Goal: Task Accomplishment & Management: Complete application form

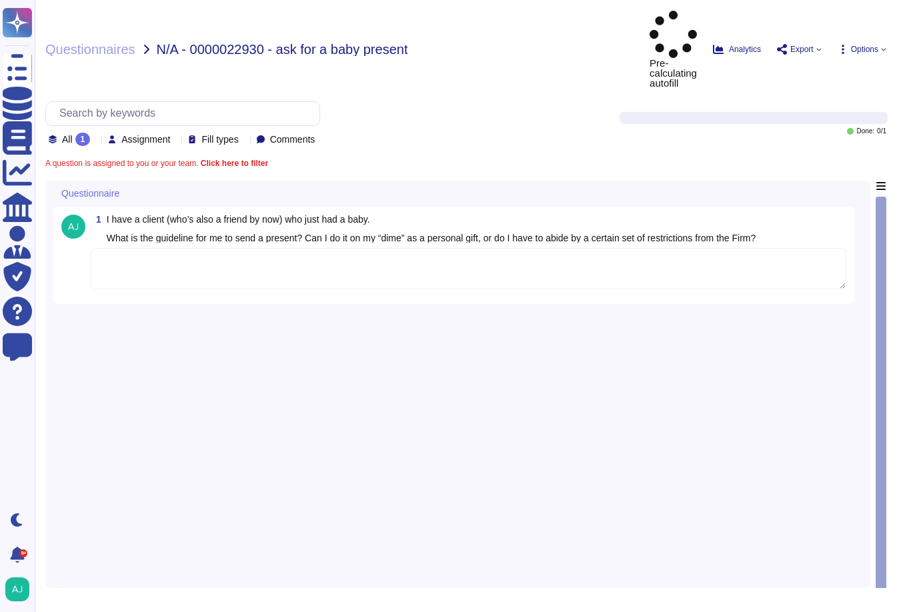
click at [213, 248] on textarea at bounding box center [468, 268] width 755 height 41
click at [171, 248] on textarea at bounding box center [468, 268] width 755 height 41
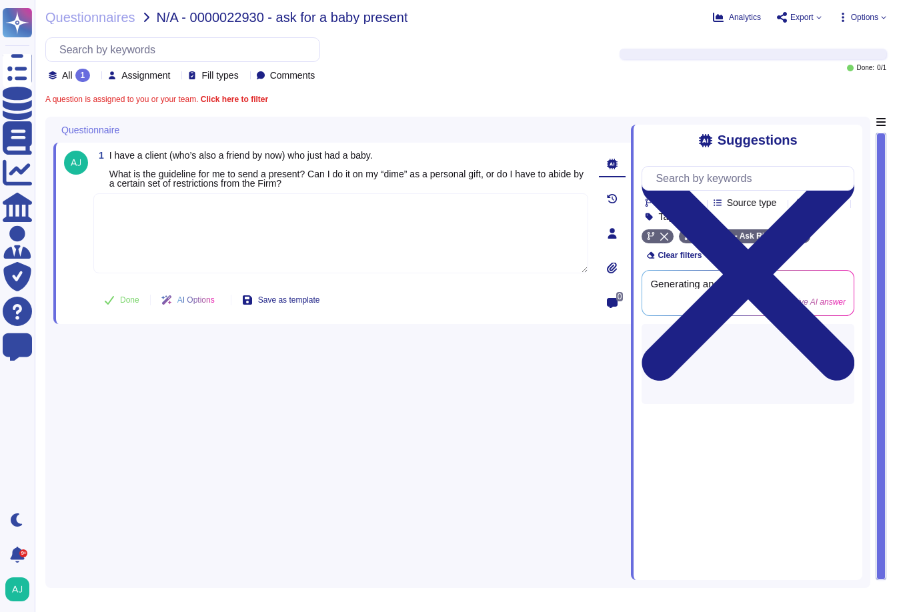
click at [134, 208] on textarea at bounding box center [340, 233] width 495 height 80
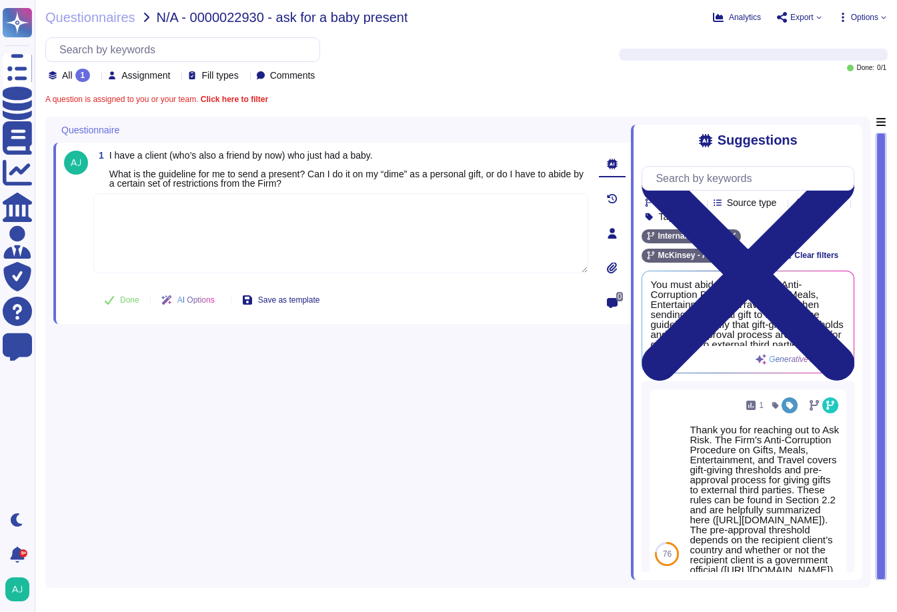
paste textarea "Following our Firm’s Anti-Corruption Procedure on Gifts, Meals, Entertainment, …"
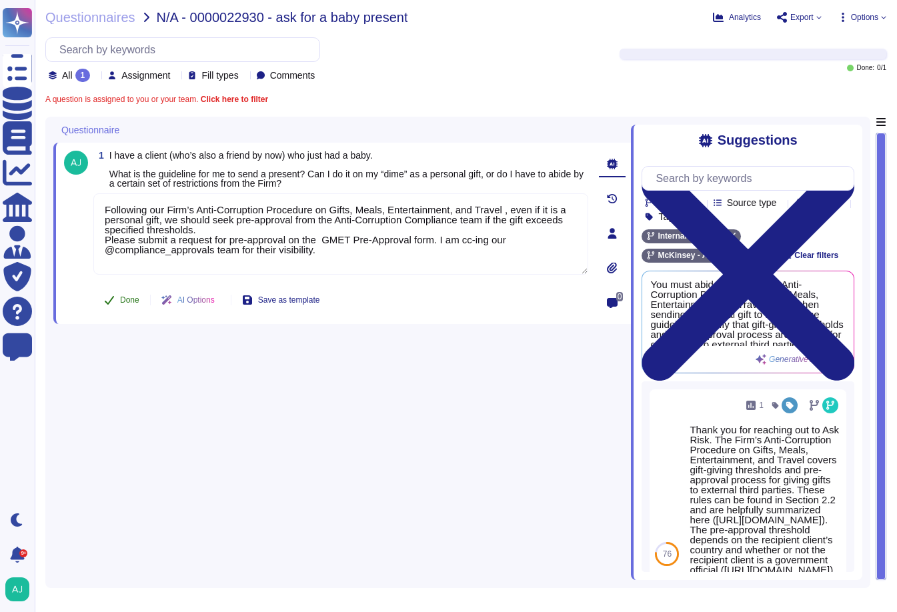
type textarea "Following our Firm’s Anti-Corruption Procedure on Gifts, Meals, Entertainment, …"
click at [126, 303] on span "Done" at bounding box center [129, 300] width 19 height 8
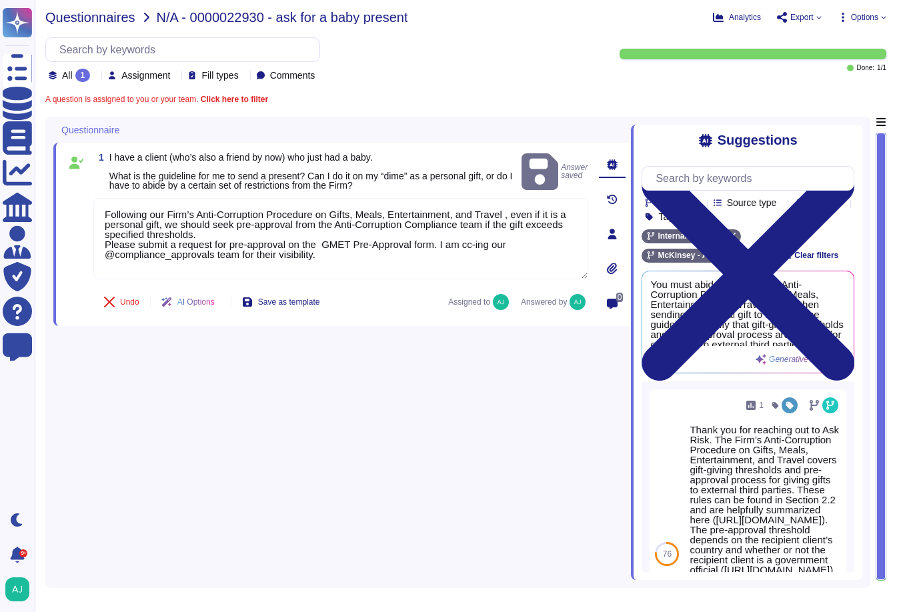
click at [113, 20] on span "Questionnaires" at bounding box center [90, 17] width 90 height 13
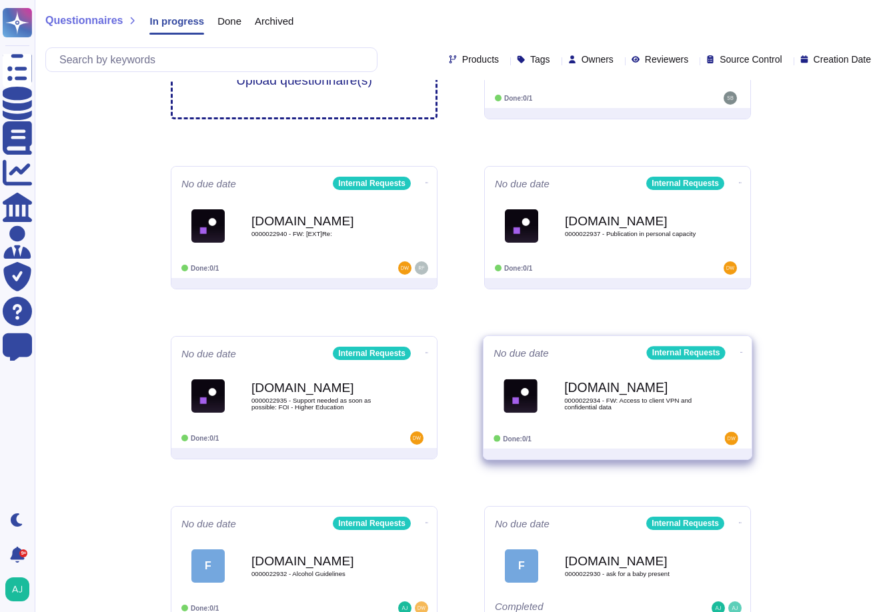
scroll to position [257, 0]
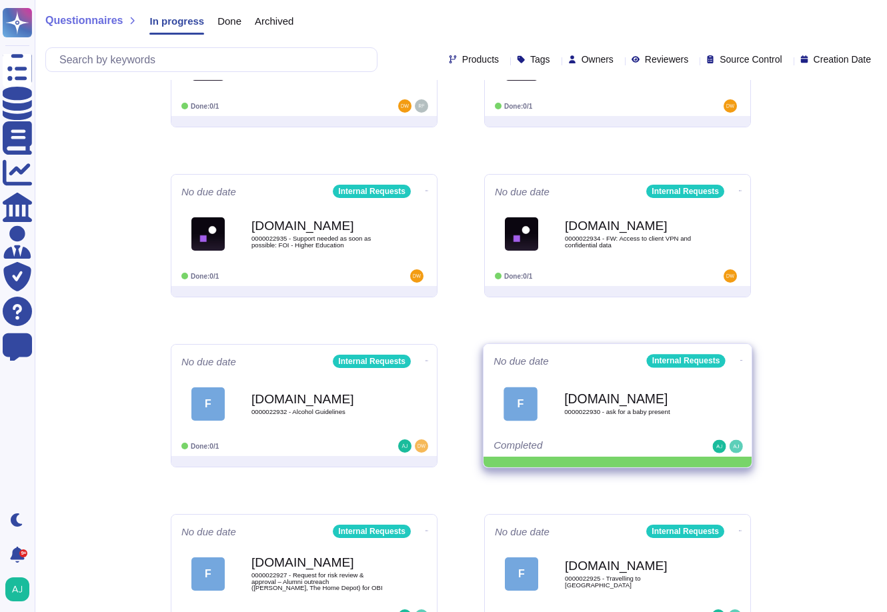
click at [740, 360] on icon at bounding box center [741, 360] width 3 height 3
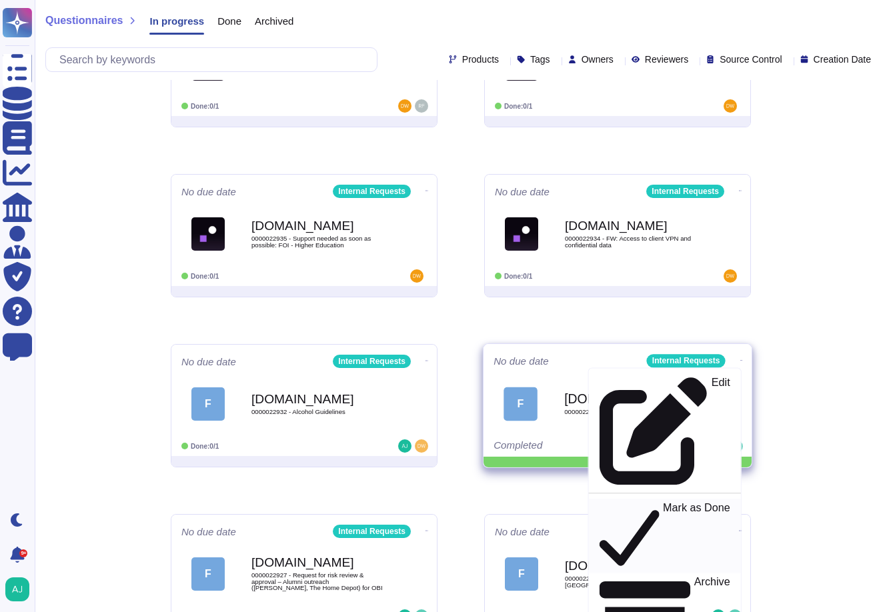
click at [679, 501] on div "Mark as Done" at bounding box center [664, 535] width 130 height 69
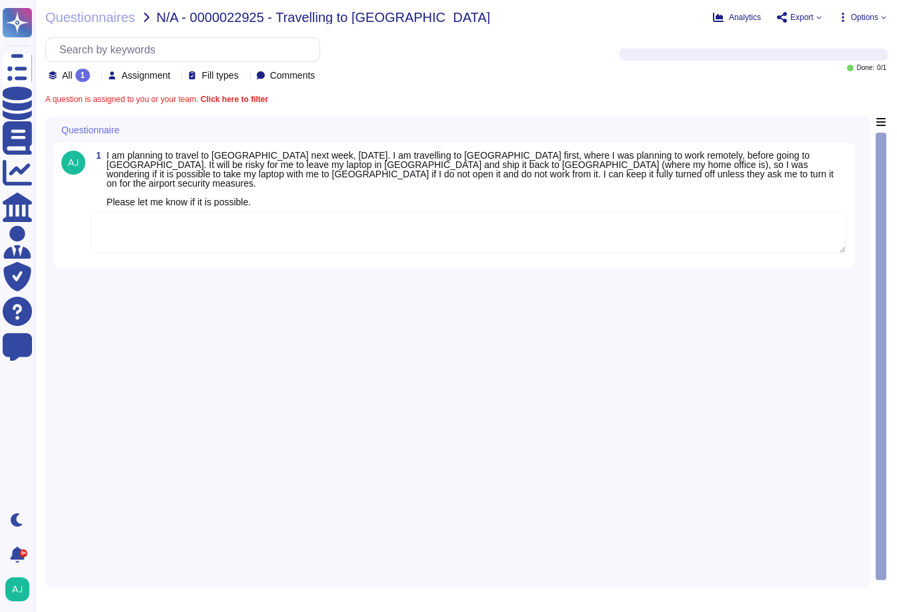
click at [209, 219] on textarea at bounding box center [468, 232] width 755 height 41
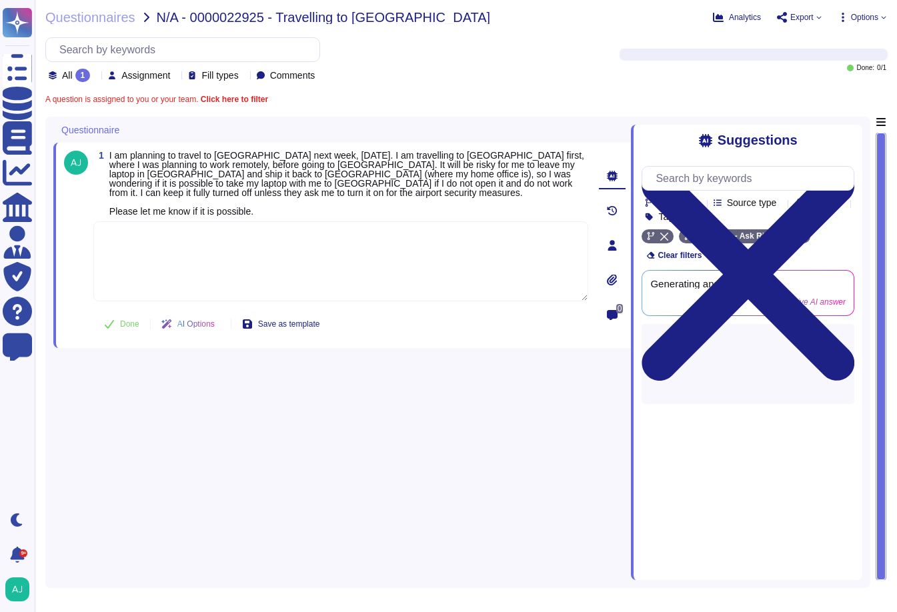
paste textarea "Following our Firm’s Travel and Expenses Policy and Acceptable Use of Technolog…"
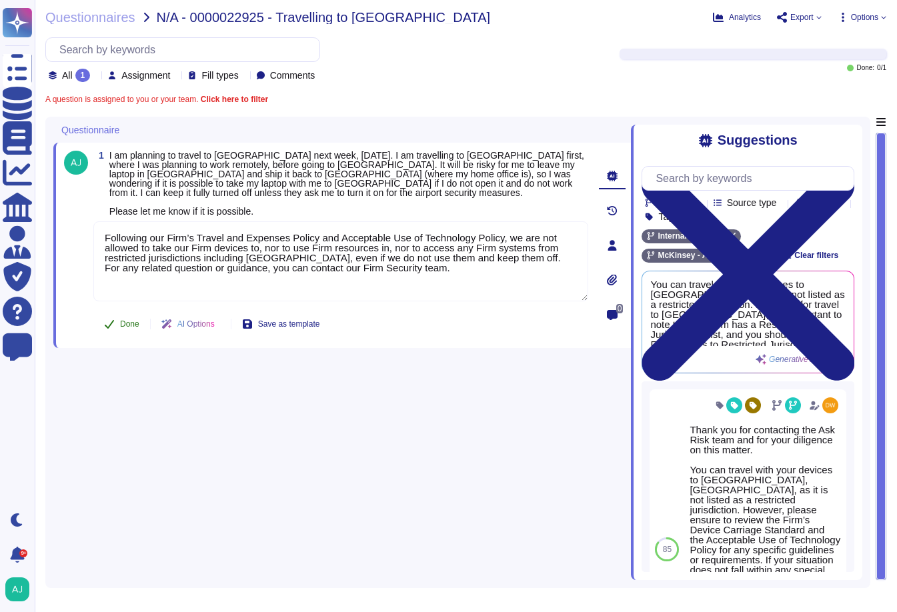
type textarea "Following our Firm’s Travel and Expenses Policy and Acceptable Use of Technolog…"
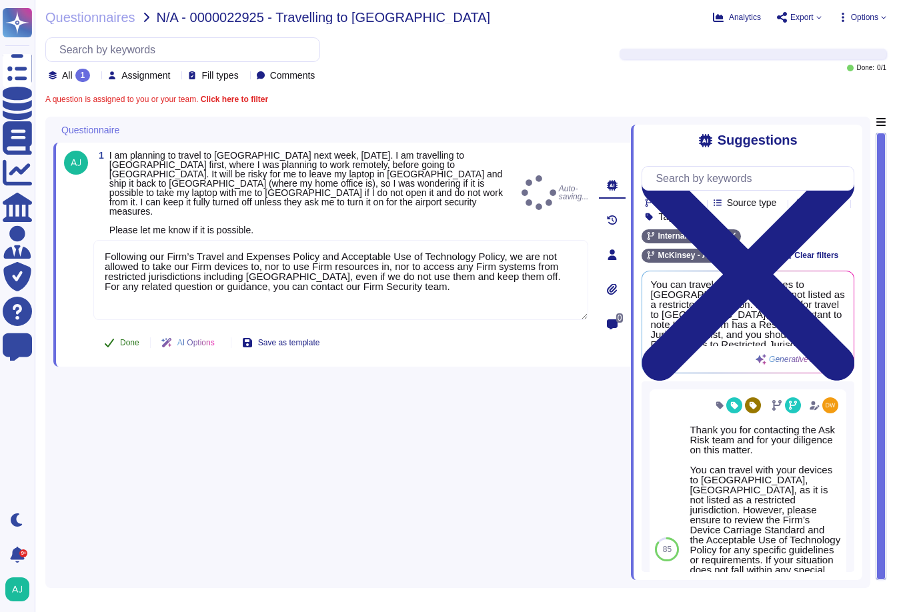
click at [125, 329] on button "Done" at bounding box center [121, 342] width 57 height 27
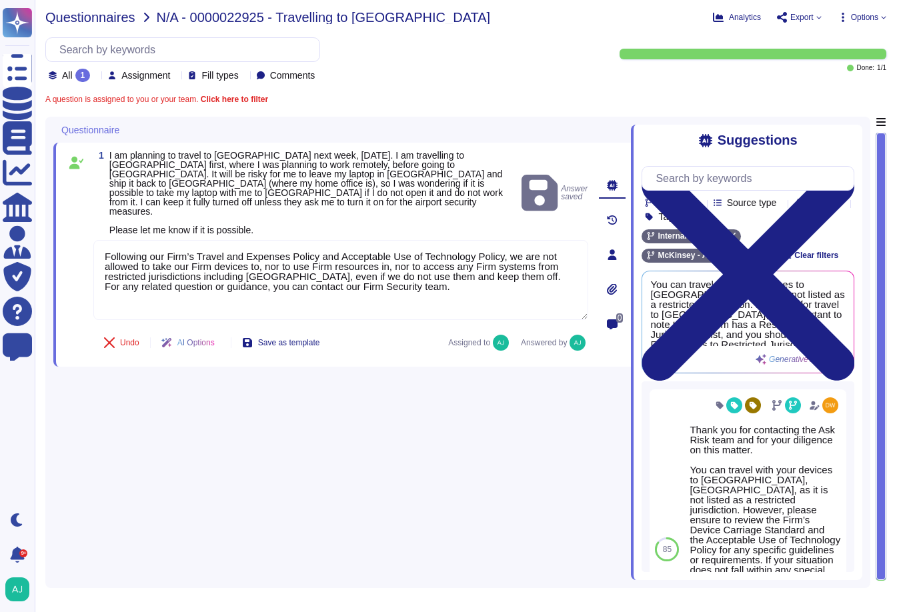
click at [116, 19] on span "Questionnaires" at bounding box center [90, 17] width 90 height 13
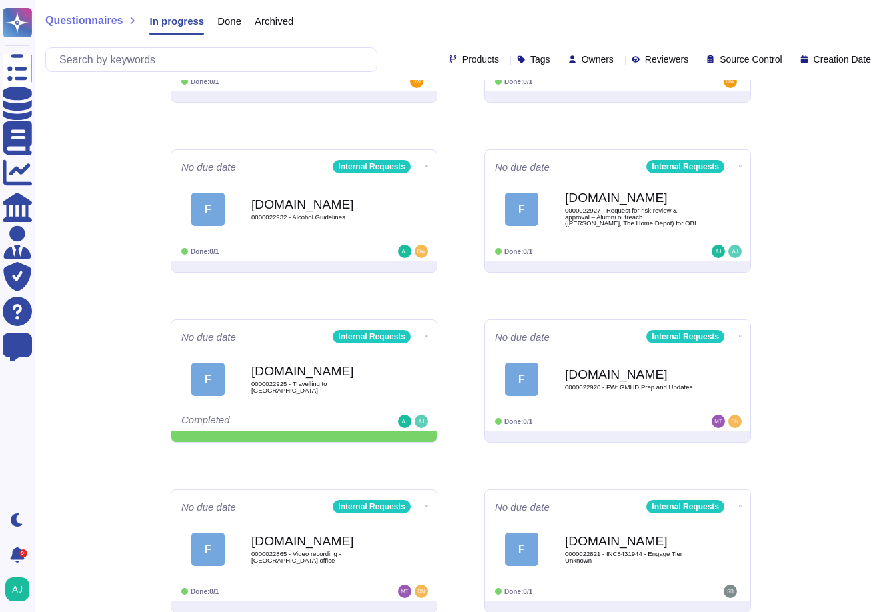
scroll to position [493, 0]
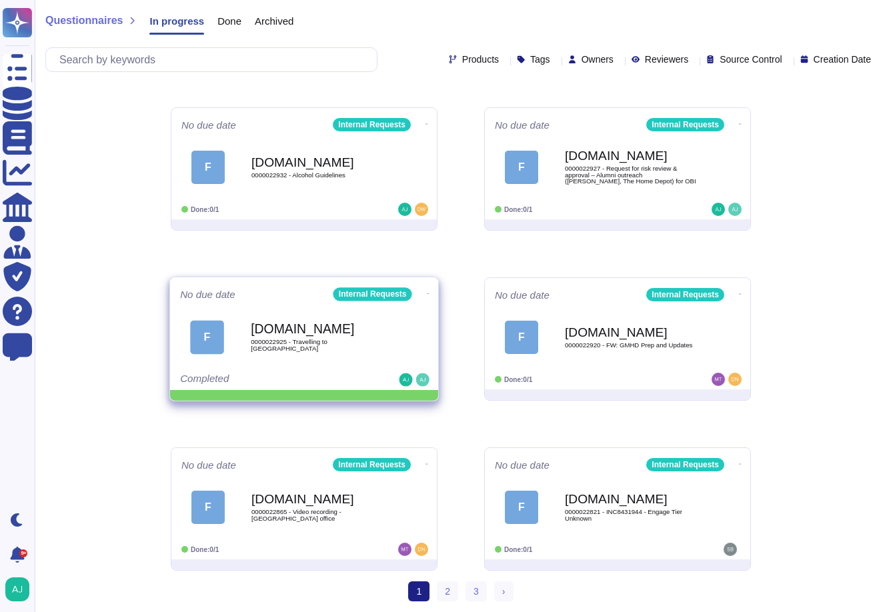
click at [427, 292] on icon at bounding box center [428, 293] width 3 height 3
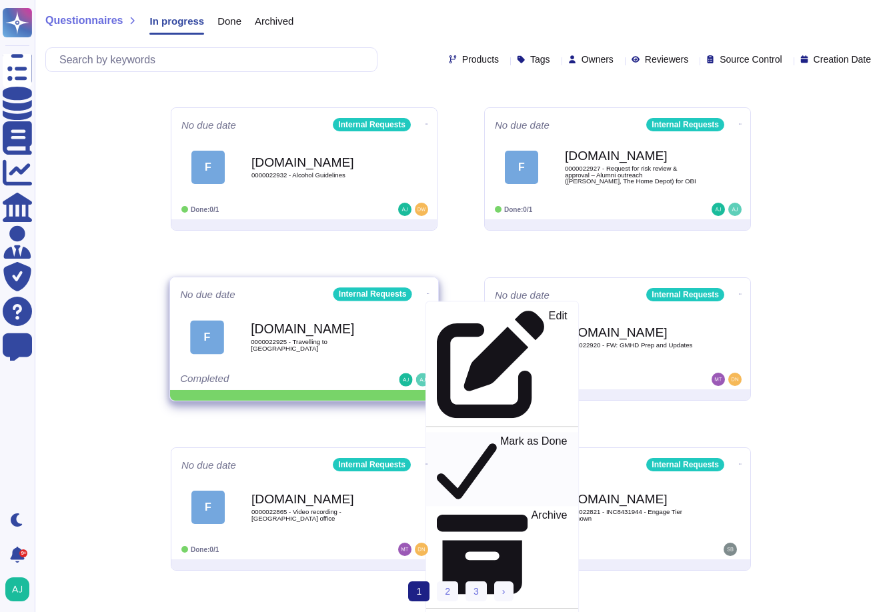
click at [500, 435] on p "Mark as Done" at bounding box center [533, 469] width 67 height 68
